Goal: Task Accomplishment & Management: Manage account settings

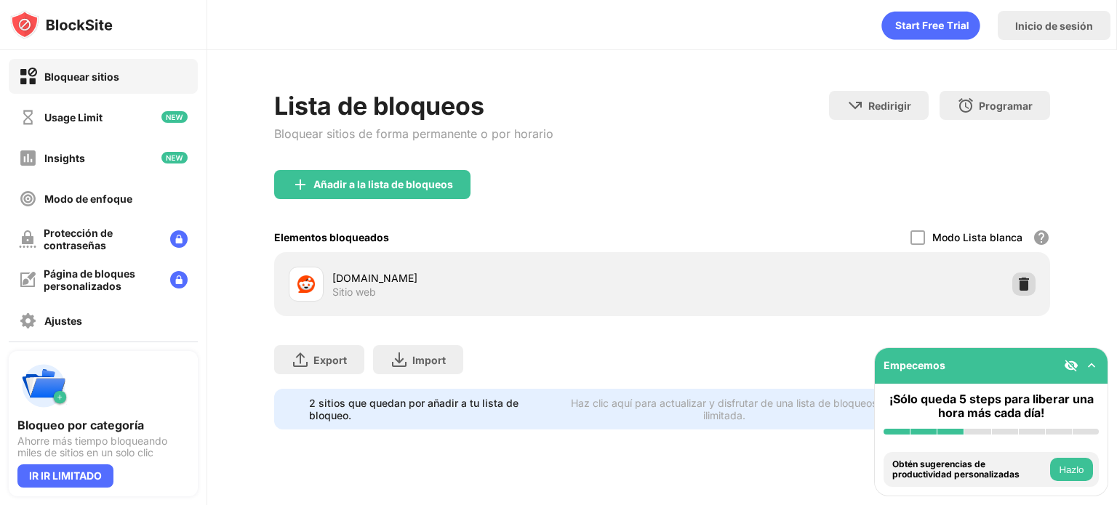
click at [1033, 289] on div at bounding box center [1023, 284] width 23 height 23
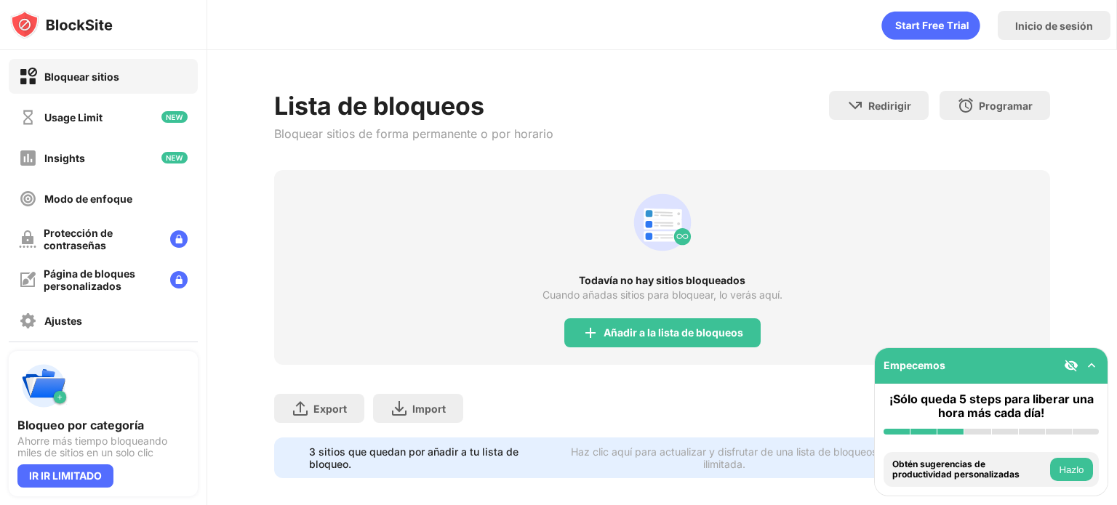
click at [679, 354] on div "Todavía no hay sitios bloqueados Cuando añadas sitios para bloquear, lo verás a…" at bounding box center [662, 267] width 776 height 195
click at [712, 327] on div "Añadir a la lista de bloqueos" at bounding box center [674, 333] width 140 height 12
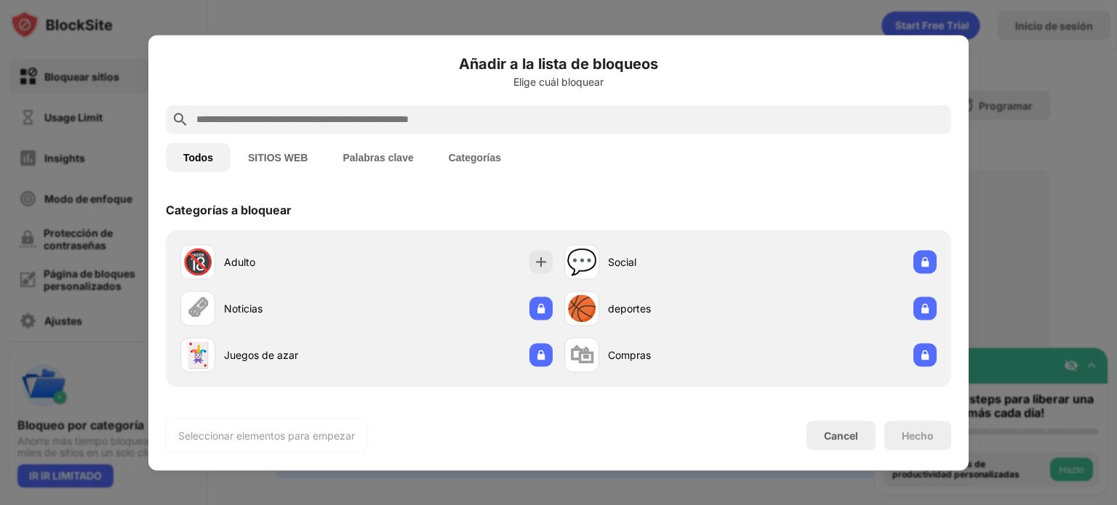
click at [679, 117] on input "text" at bounding box center [570, 119] width 750 height 17
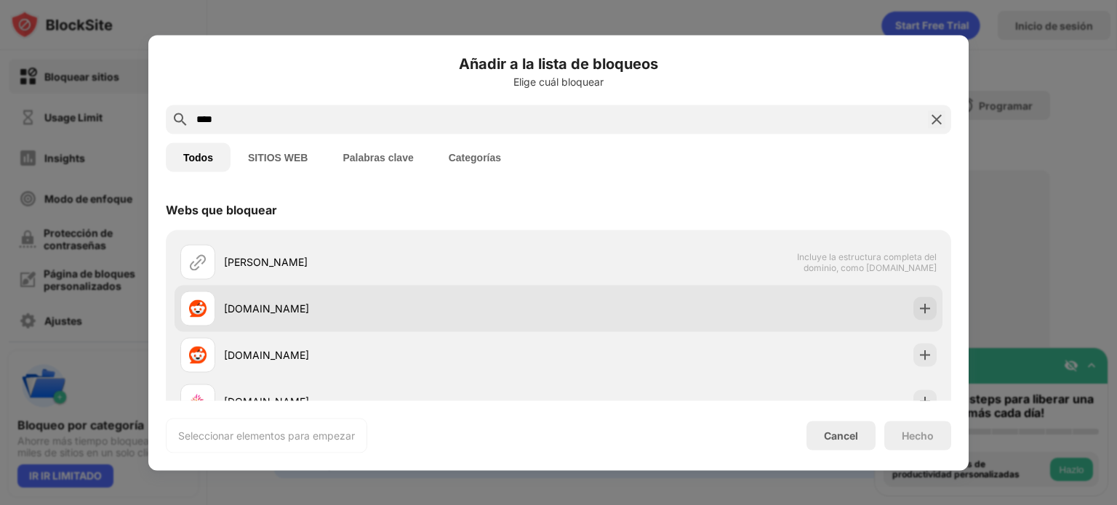
type input "****"
click at [306, 307] on div "[DOMAIN_NAME]" at bounding box center [391, 308] width 335 height 15
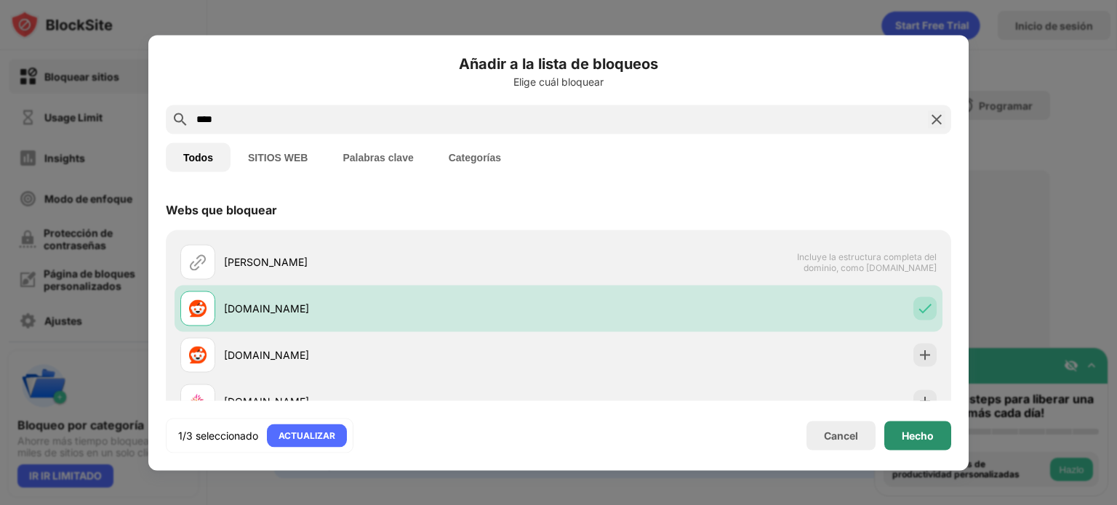
click at [901, 428] on div "Hecho" at bounding box center [917, 435] width 67 height 29
